Goal: Task Accomplishment & Management: Use online tool/utility

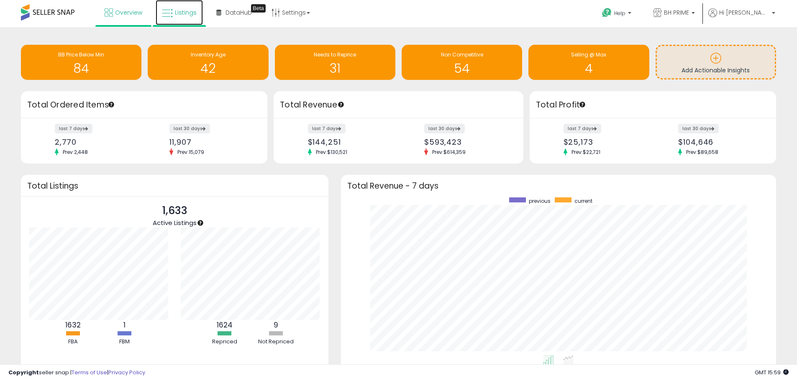
click at [200, 15] on link "Listings" at bounding box center [179, 12] width 47 height 25
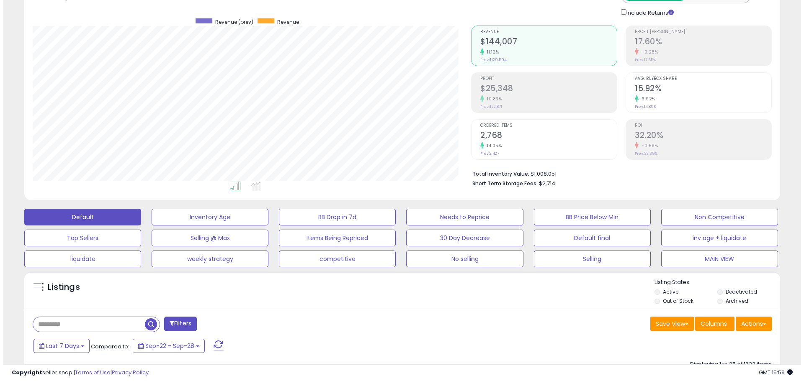
scroll to position [84, 0]
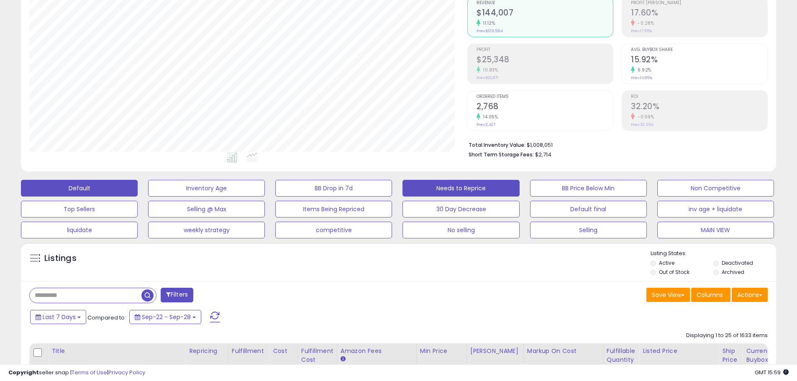
click at [462, 184] on button "Needs to Reprice" at bounding box center [461, 188] width 117 height 17
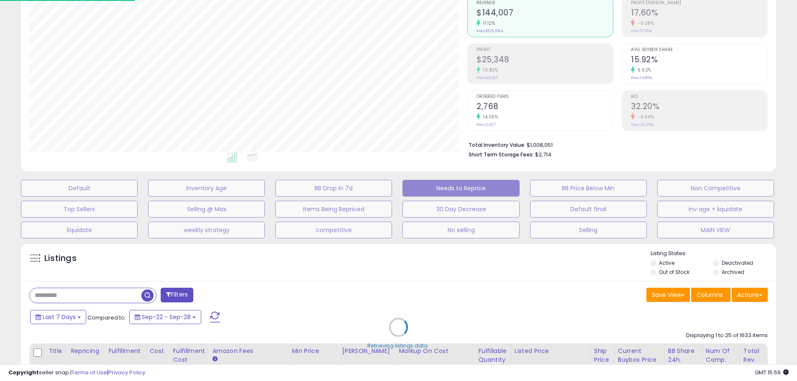
scroll to position [172, 442]
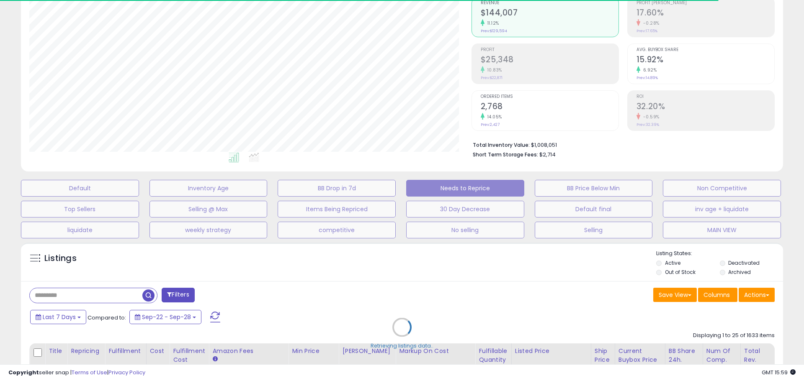
select select "**"
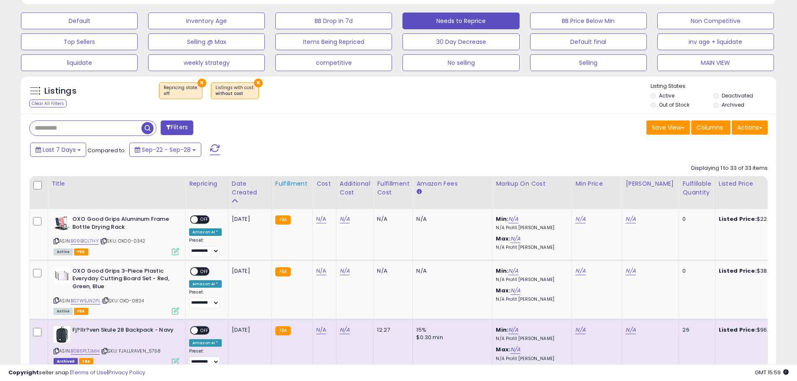
scroll to position [172, 438]
click at [319, 224] on td "N/A" at bounding box center [324, 234] width 23 height 51
click at [319, 223] on td "N/A" at bounding box center [324, 234] width 23 height 51
click at [317, 221] on link "N/A" at bounding box center [321, 219] width 10 height 8
type input "****"
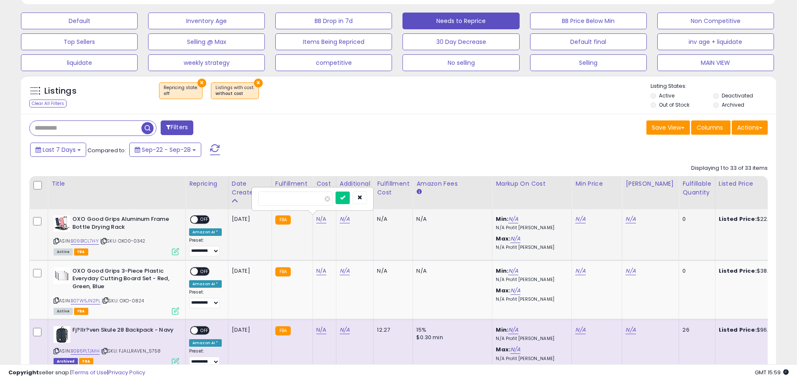
click button "submit" at bounding box center [343, 198] width 14 height 13
click at [316, 272] on link "N/A" at bounding box center [321, 271] width 10 height 8
type input "*****"
click button "submit" at bounding box center [343, 250] width 14 height 13
click at [82, 241] on link "B09B1CL7HY" at bounding box center [85, 241] width 28 height 7
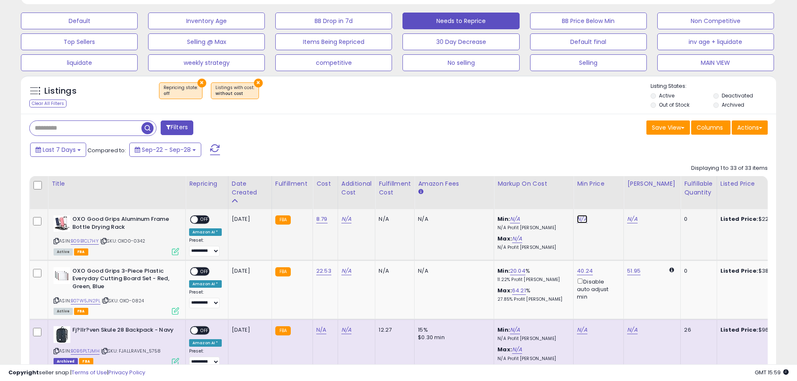
click at [577, 219] on link "N/A" at bounding box center [582, 219] width 10 height 8
type input "**"
click button "submit" at bounding box center [603, 189] width 14 height 13
click at [633, 219] on link "23.79" at bounding box center [634, 219] width 15 height 8
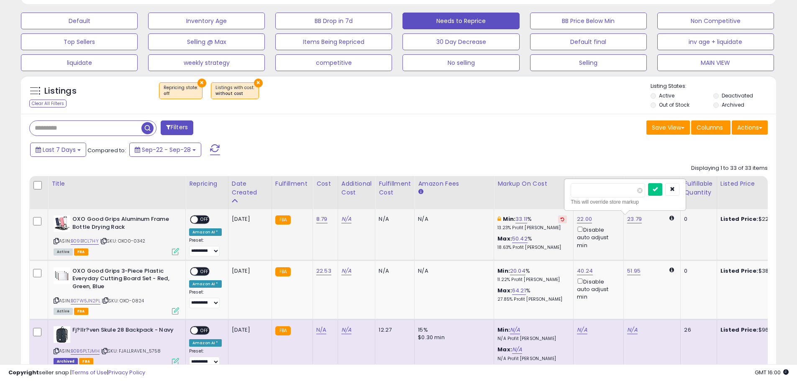
type input "**"
click button "submit" at bounding box center [655, 189] width 14 height 13
click at [194, 217] on span at bounding box center [194, 219] width 7 height 7
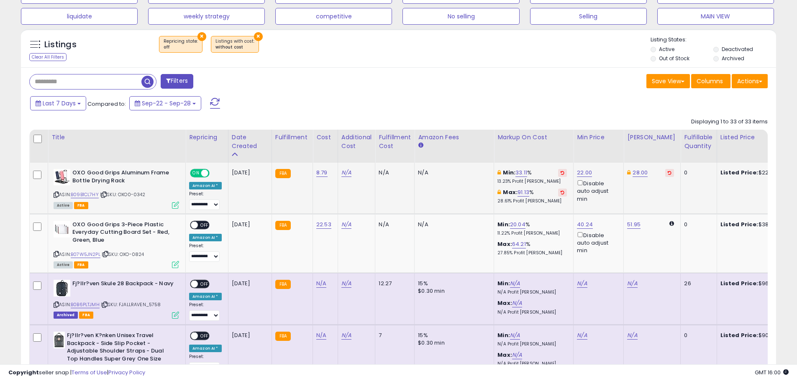
scroll to position [335, 0]
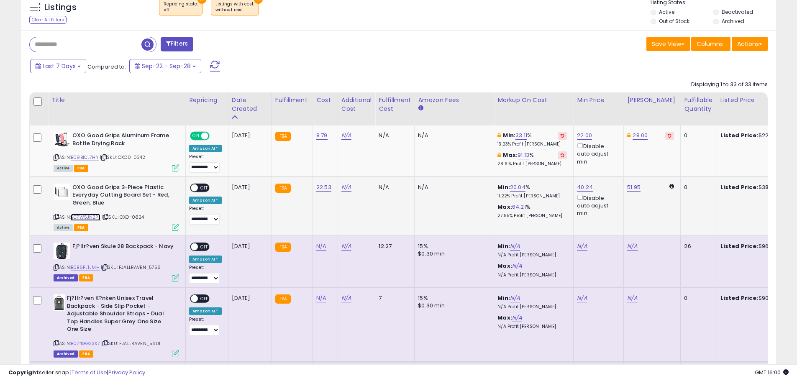
click at [78, 216] on link "B07W5JN2PL" at bounding box center [86, 217] width 30 height 7
click at [195, 186] on span at bounding box center [194, 187] width 7 height 7
click at [193, 187] on span at bounding box center [194, 187] width 7 height 7
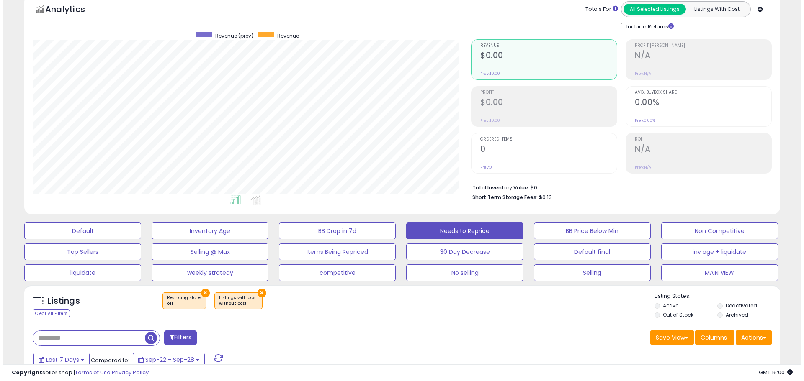
scroll to position [0, 0]
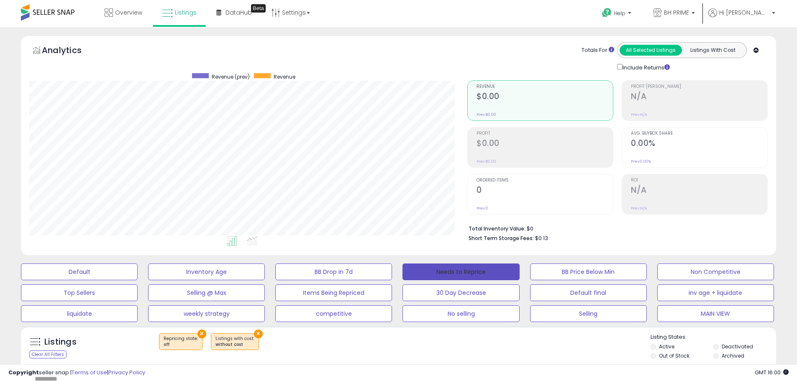
click at [449, 270] on button "Needs to Reprice" at bounding box center [461, 272] width 117 height 17
